Goal: Transaction & Acquisition: Purchase product/service

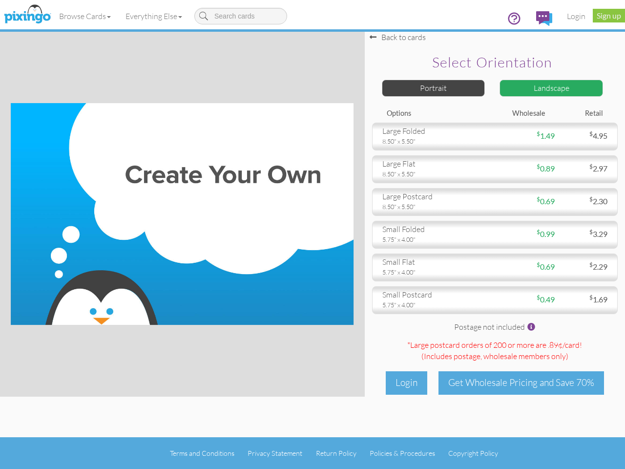
click at [313, 234] on img at bounding box center [182, 214] width 343 height 222
click at [85, 16] on link "Browse Cards" at bounding box center [85, 16] width 66 height 24
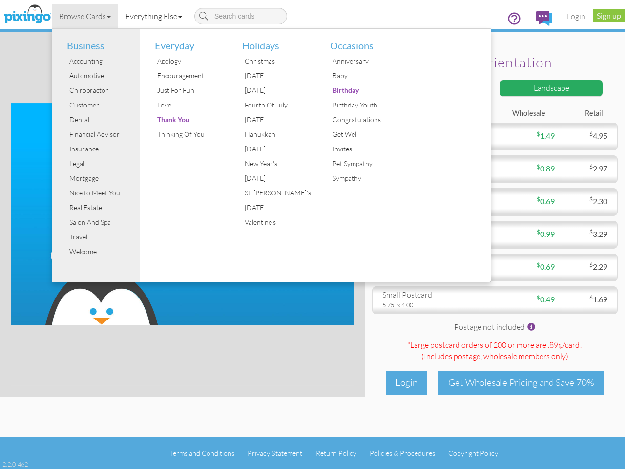
click at [156, 16] on link "Everything Else" at bounding box center [153, 16] width 71 height 24
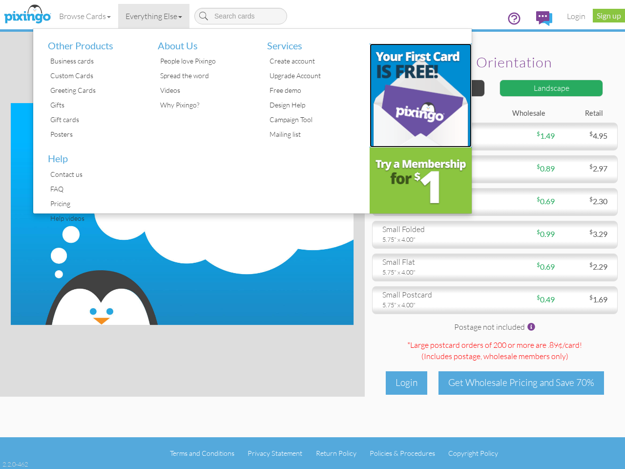
click at [434, 88] on img at bounding box center [421, 95] width 103 height 104
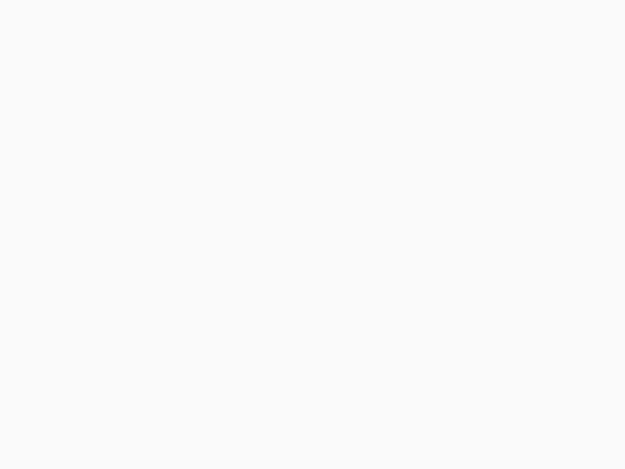
click at [552, 88] on body at bounding box center [312, 234] width 625 height 469
click at [495, 136] on body at bounding box center [312, 234] width 625 height 469
click at [495, 169] on body at bounding box center [312, 234] width 625 height 469
click at [495, 202] on body at bounding box center [312, 234] width 625 height 469
click at [495, 234] on body at bounding box center [312, 234] width 625 height 469
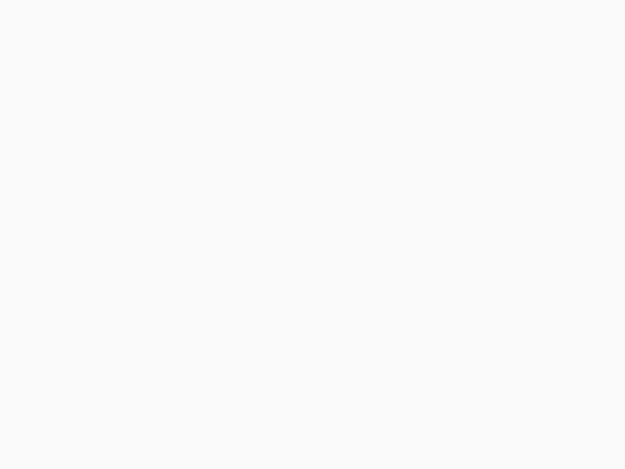
click at [495, 267] on body at bounding box center [312, 234] width 625 height 469
